Goal: Information Seeking & Learning: Learn about a topic

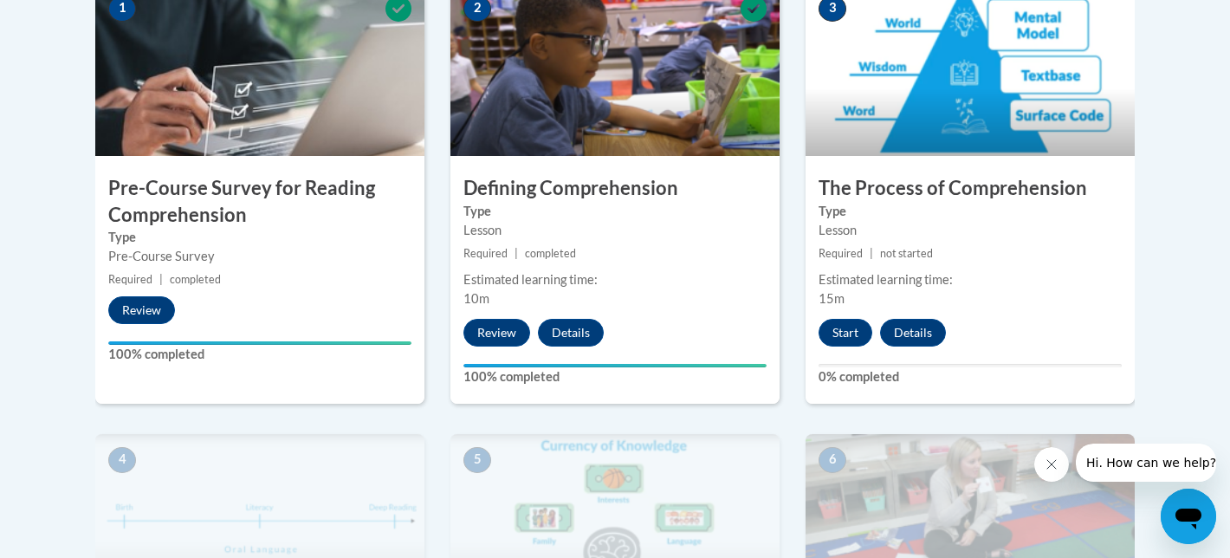
scroll to position [583, 0]
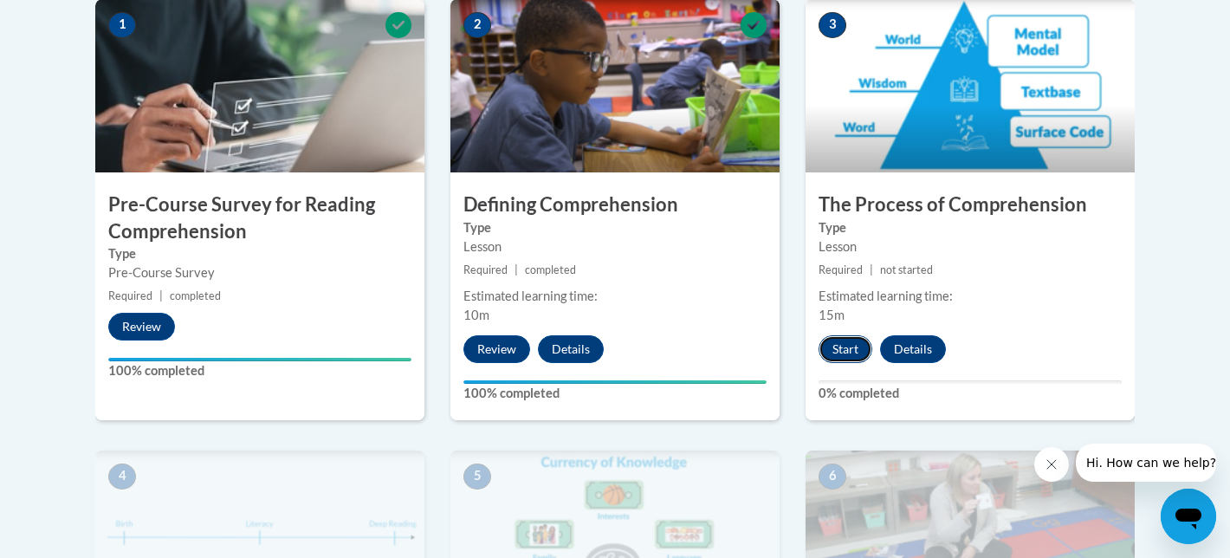
click at [848, 341] on button "Start" at bounding box center [845, 349] width 54 height 28
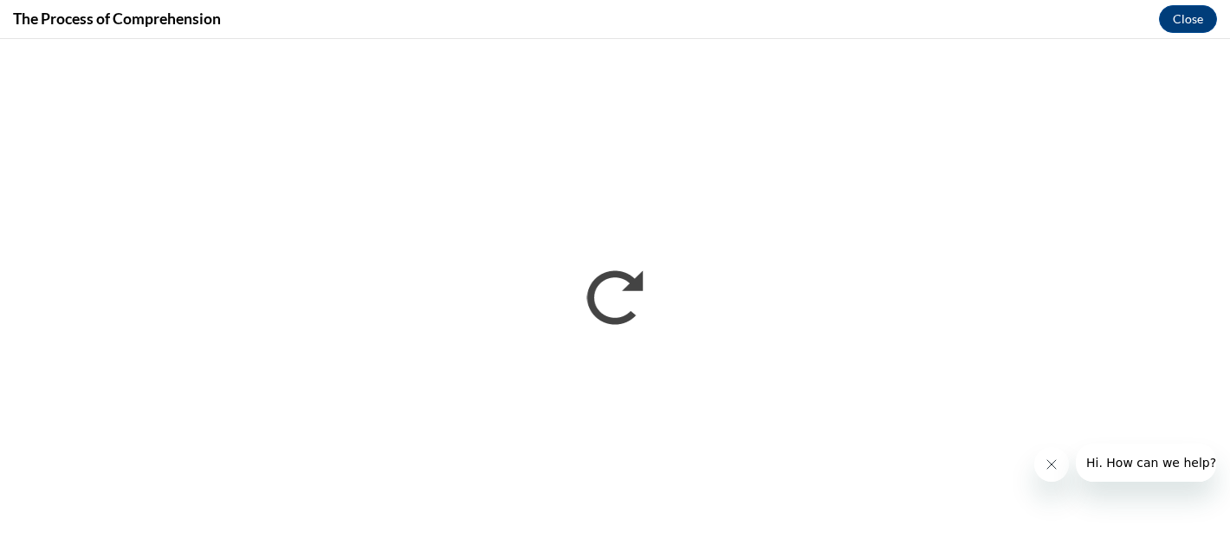
scroll to position [0, 0]
